Goal: Task Accomplishment & Management: Manage account settings

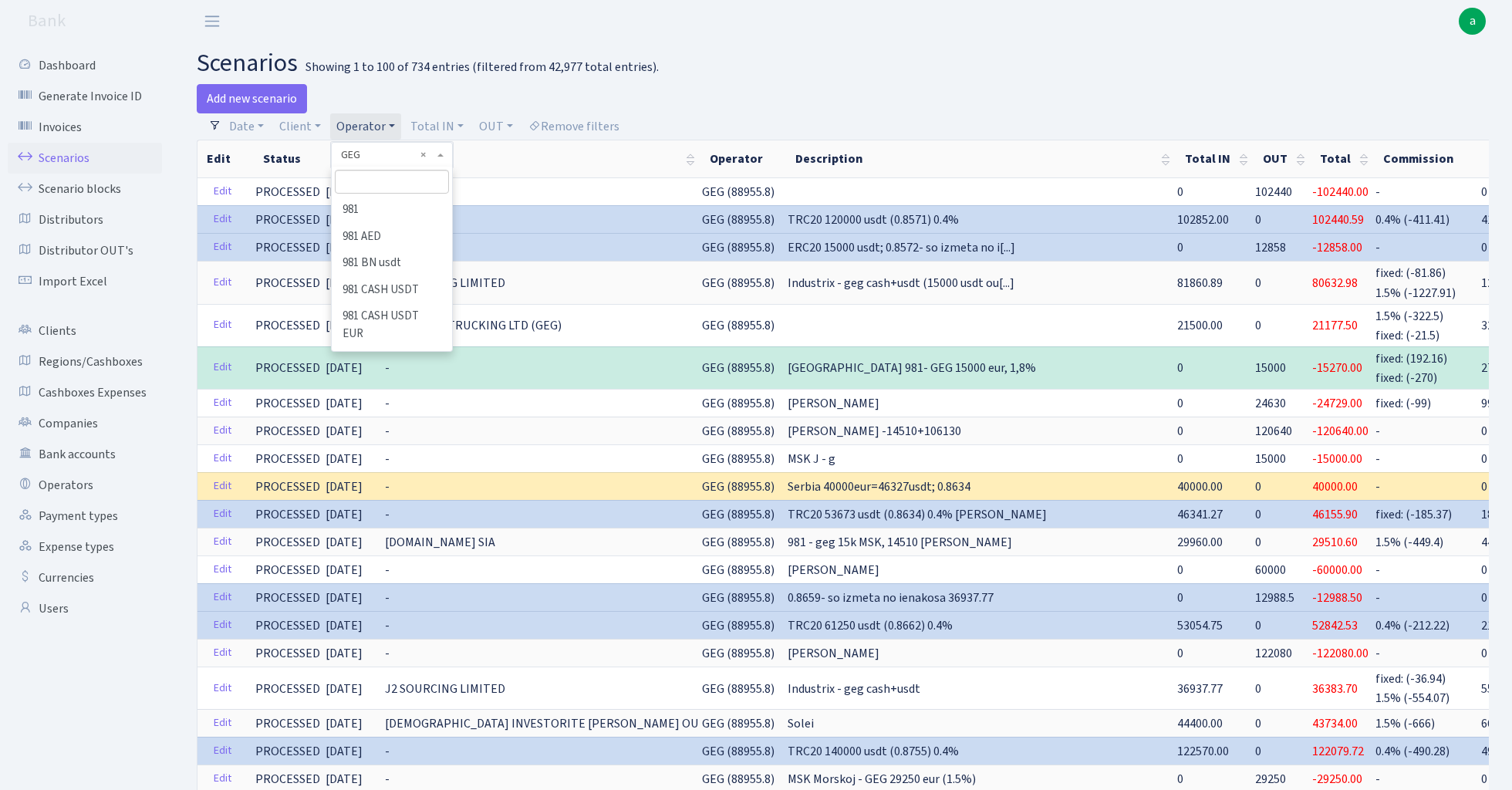
select select "65"
select select "100"
click at [379, 177] on input "search" at bounding box center [391, 181] width 113 height 24
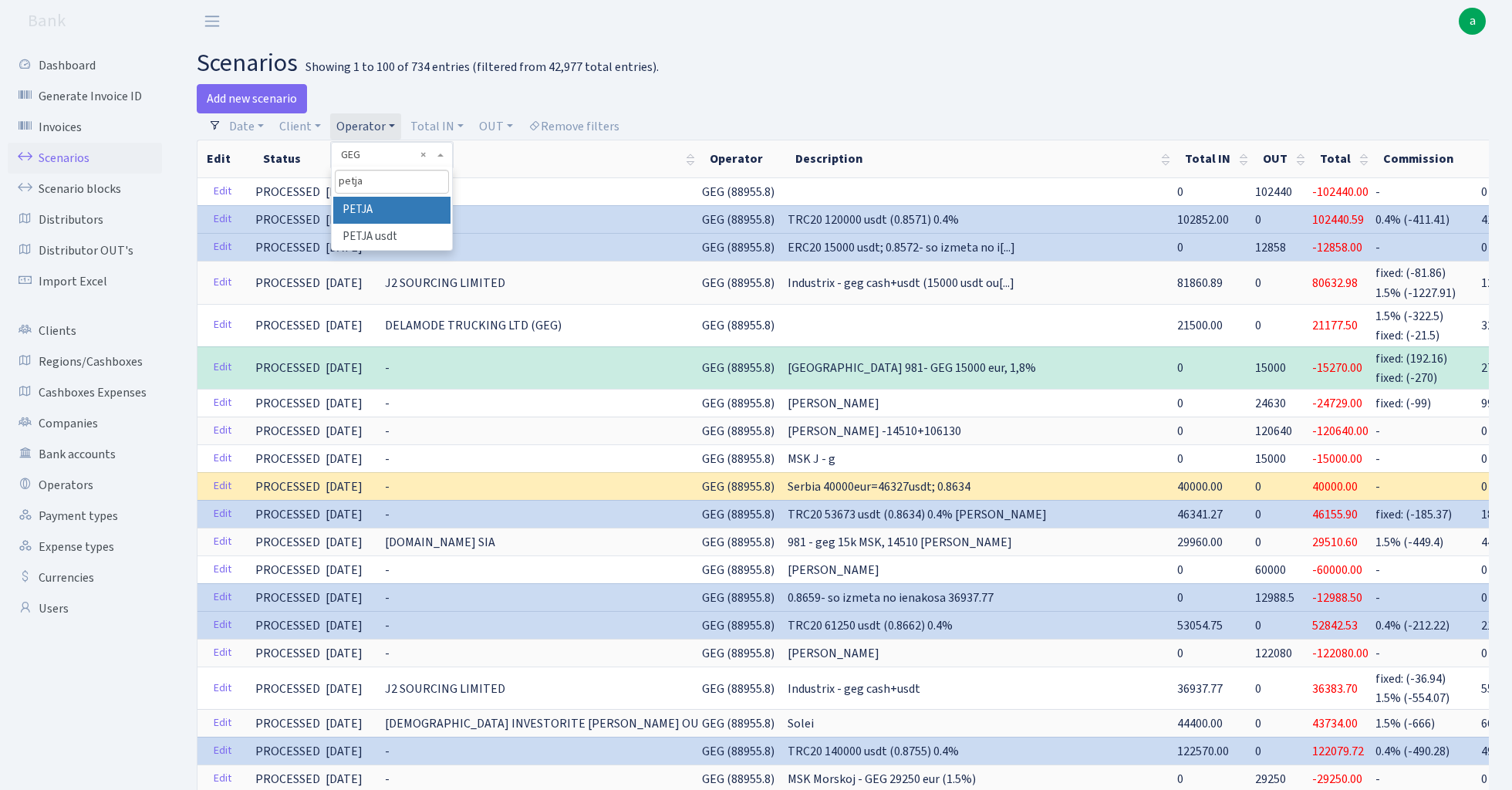
type input "petja"
click at [386, 202] on li "PETJA" at bounding box center [391, 210] width 116 height 27
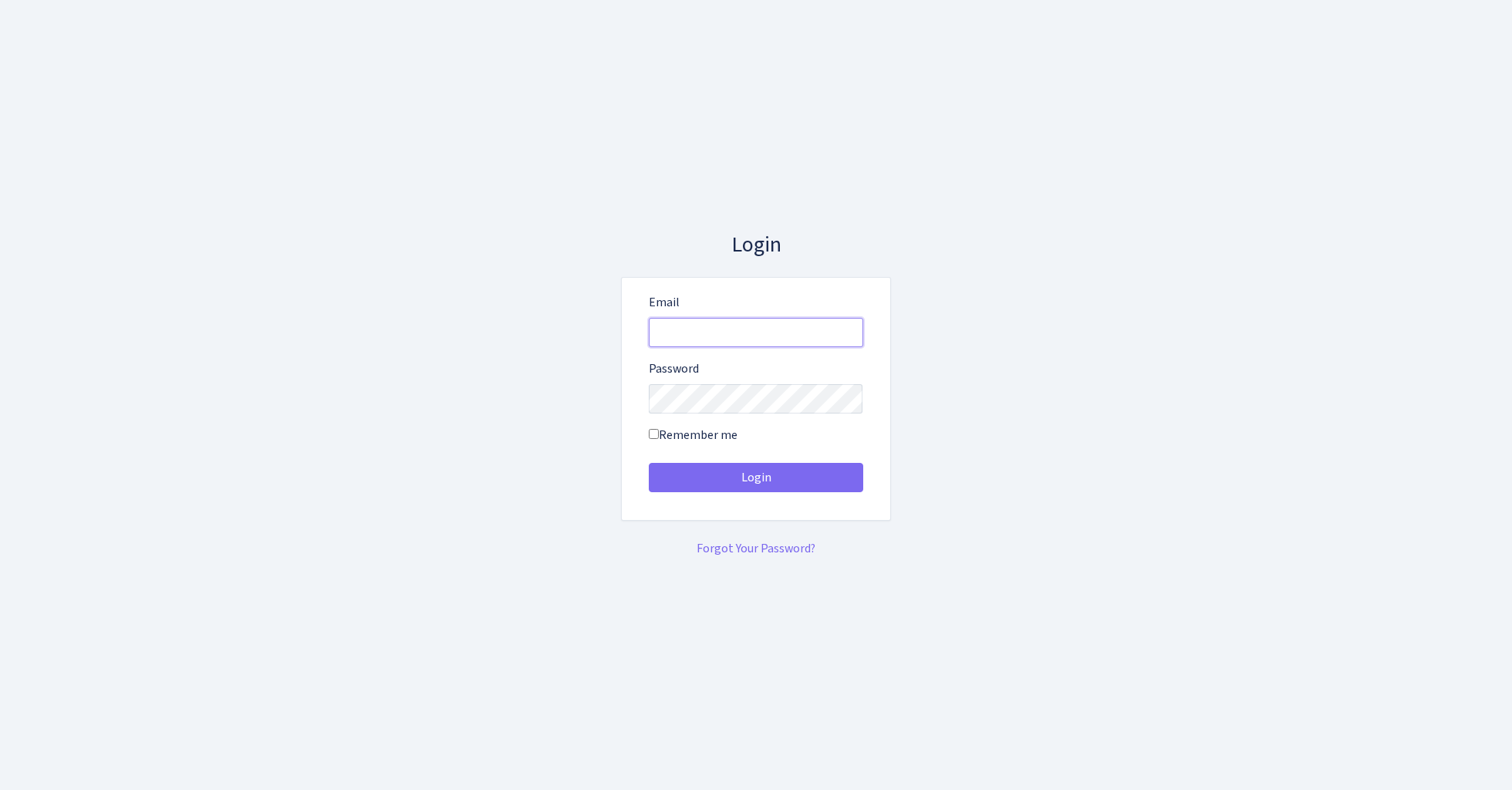
type input "admin@bank.com"
click at [755, 477] on button "Login" at bounding box center [756, 478] width 214 height 29
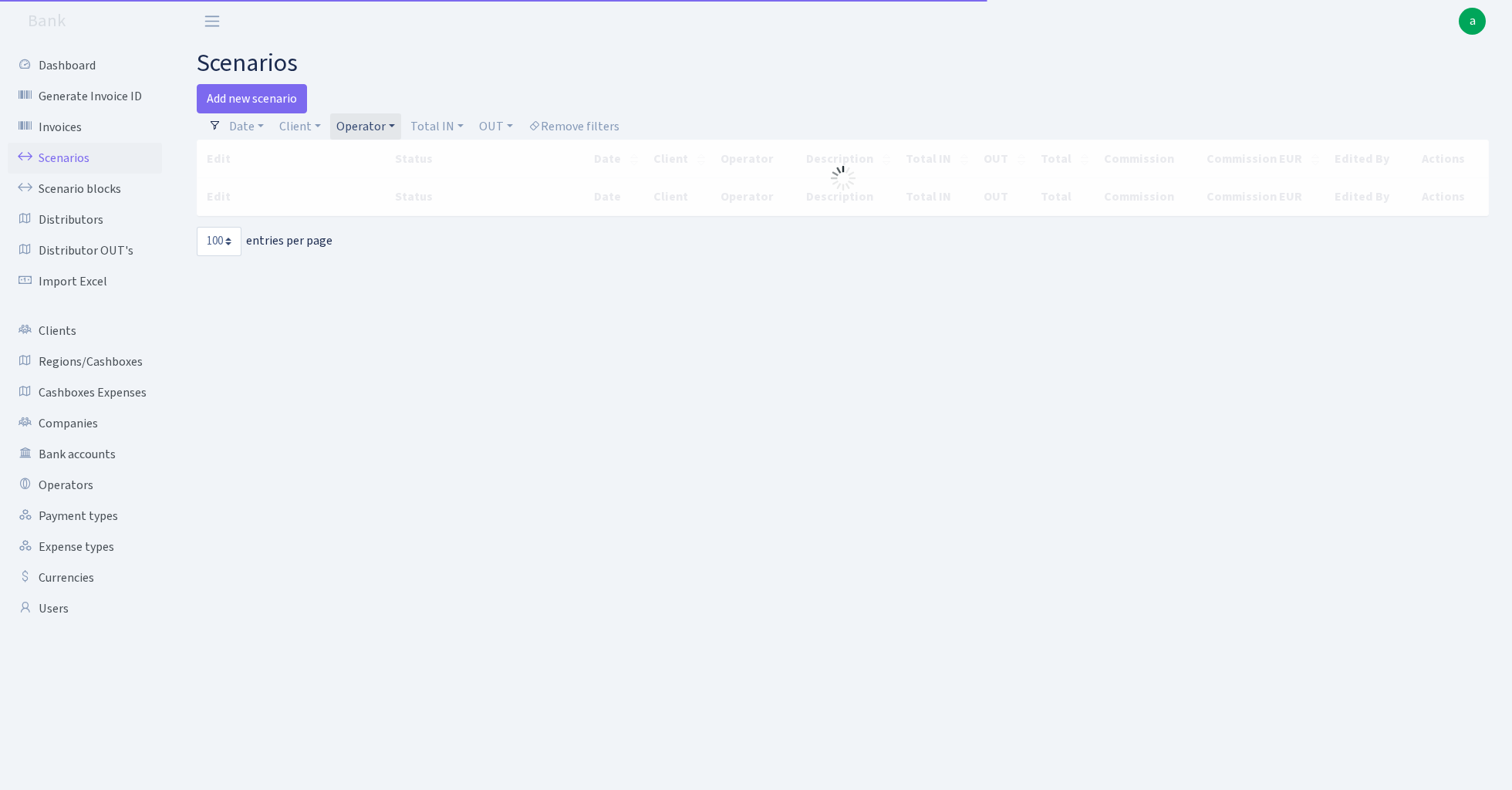
select select "100"
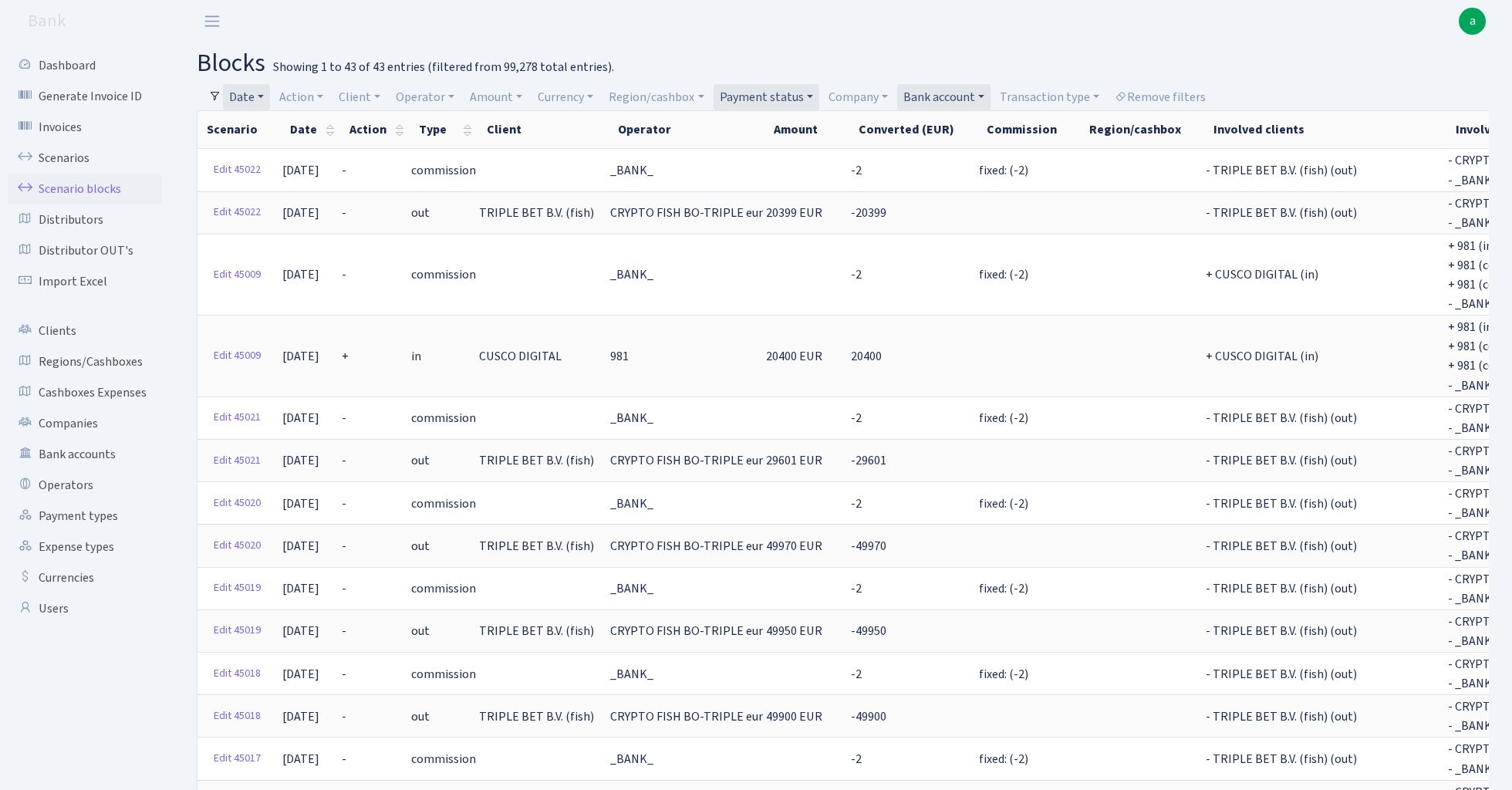
select select "100"
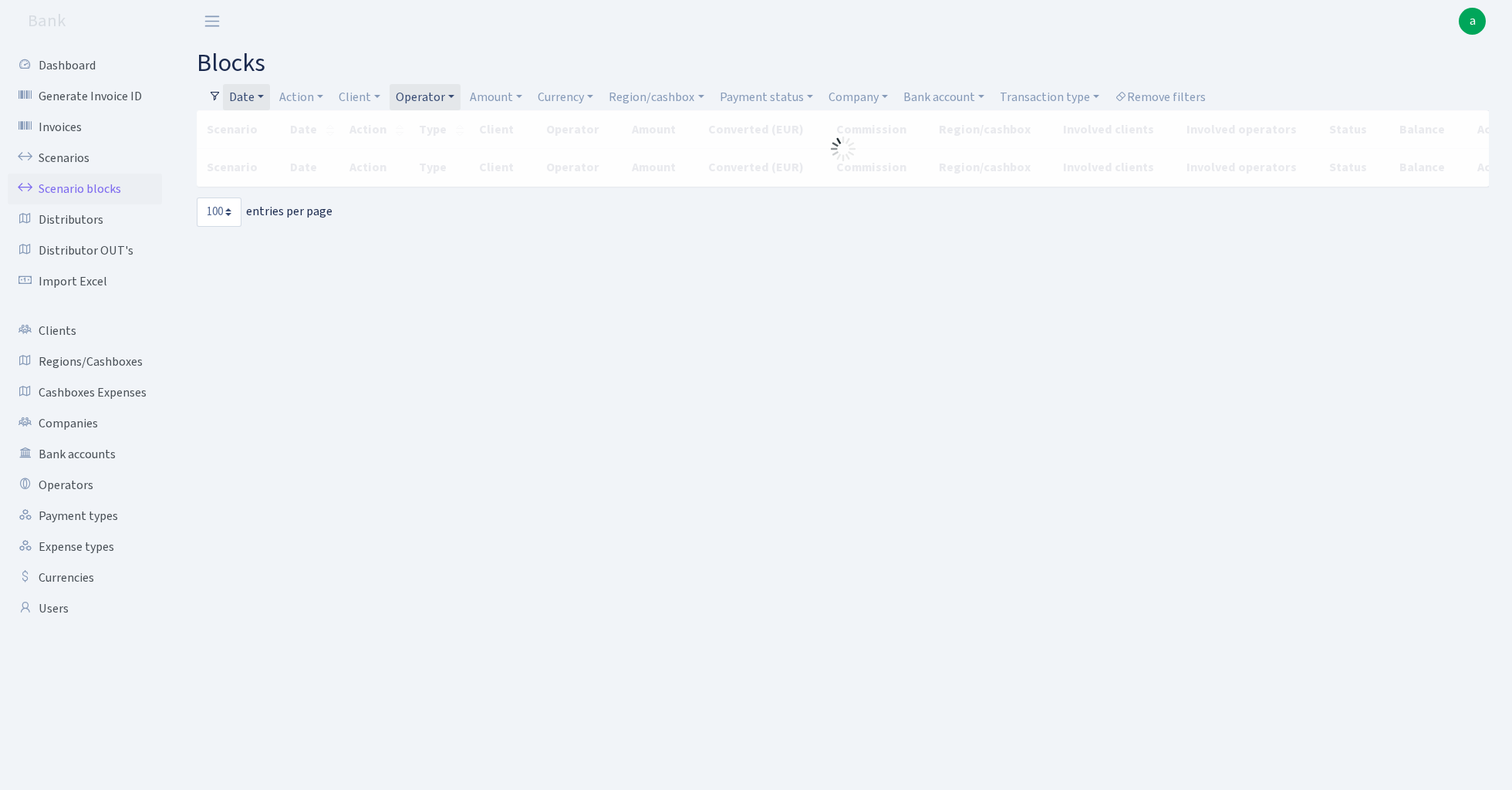
select select "100"
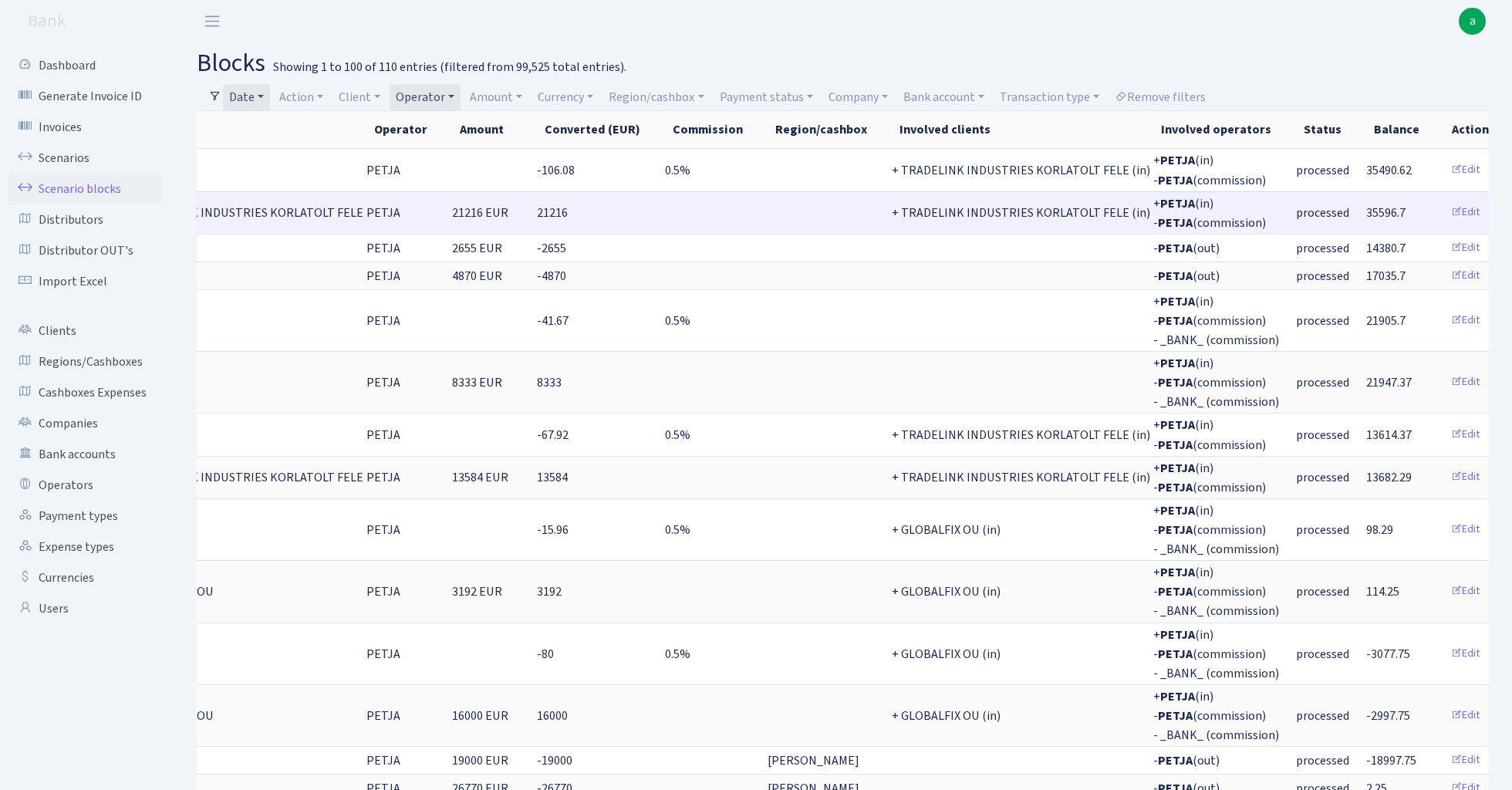
scroll to position [0, 342]
